Goal: Transaction & Acquisition: Purchase product/service

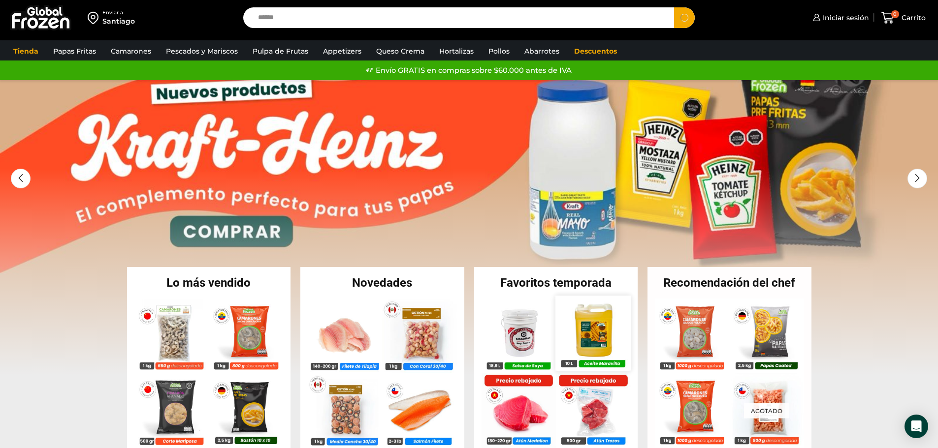
type input "******"
click at [598, 346] on img at bounding box center [592, 333] width 75 height 75
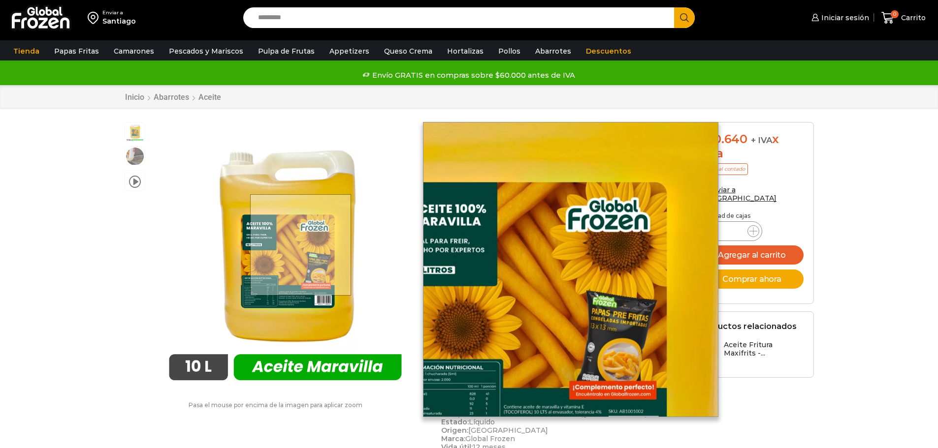
scroll to position [0, 0]
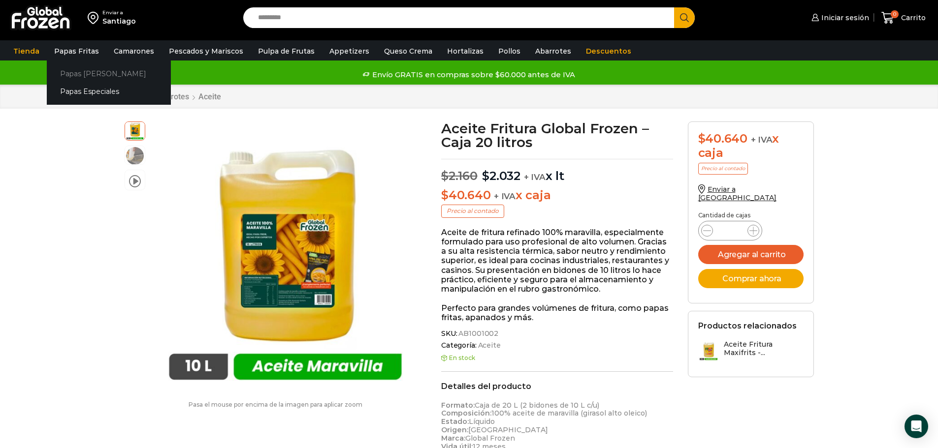
click at [85, 72] on link "Papas [PERSON_NAME]" at bounding box center [109, 73] width 124 height 18
